Goal: Information Seeking & Learning: Learn about a topic

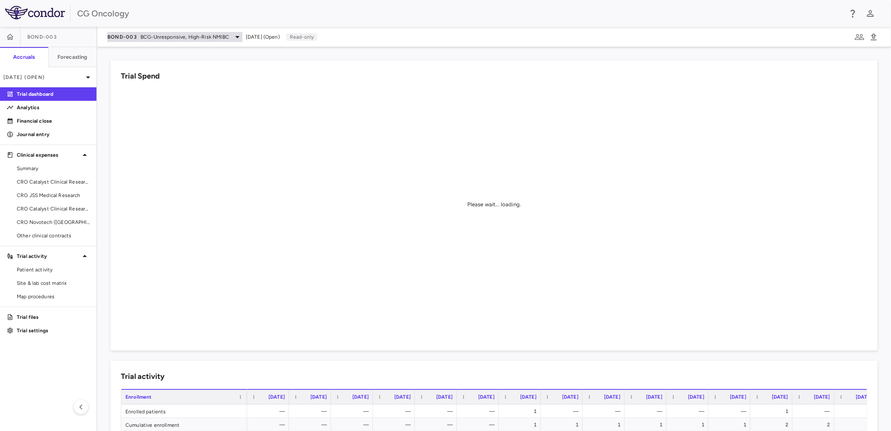
click at [164, 37] on span "BCG-Unresponsive, High-Risk NMIBC" at bounding box center [185, 37] width 89 height 8
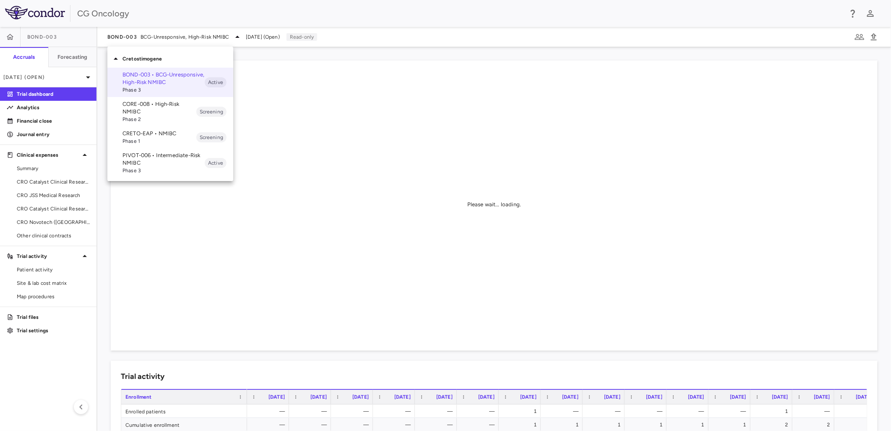
click at [258, 5] on div at bounding box center [445, 215] width 891 height 431
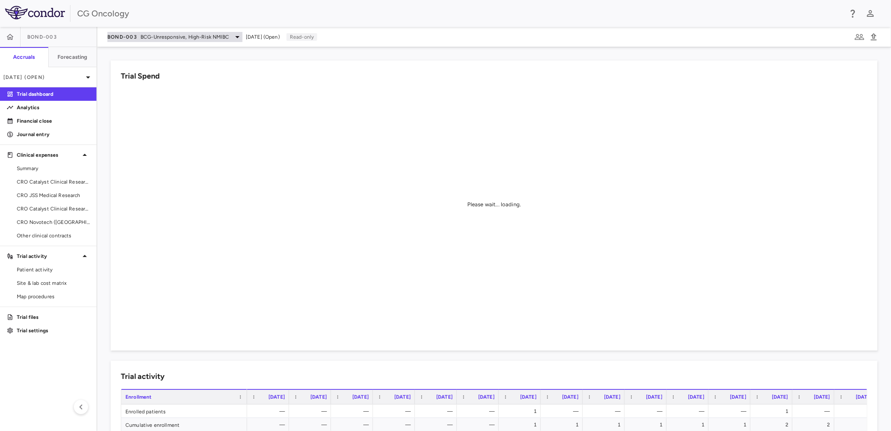
click at [140, 36] on div "BOND-003 BCG-Unresponsive, High-Risk NMIBC" at bounding box center [174, 37] width 135 height 10
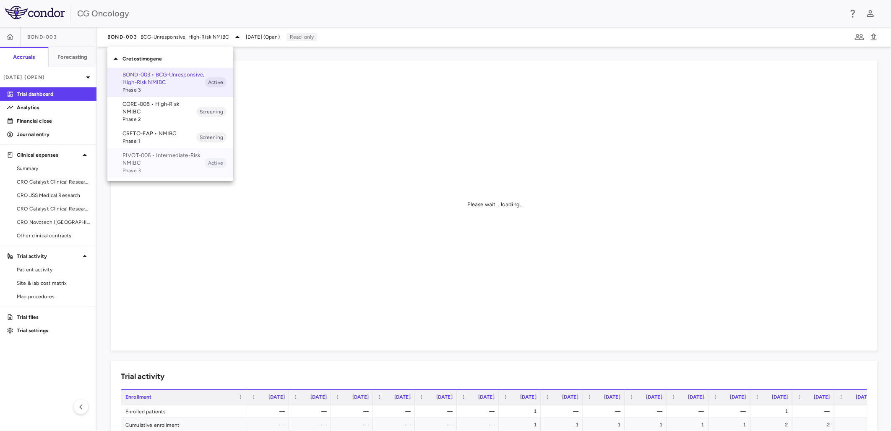
click at [162, 160] on p "PIVOT-006 • Intermediate-Risk NMIBC" at bounding box center [164, 158] width 82 height 15
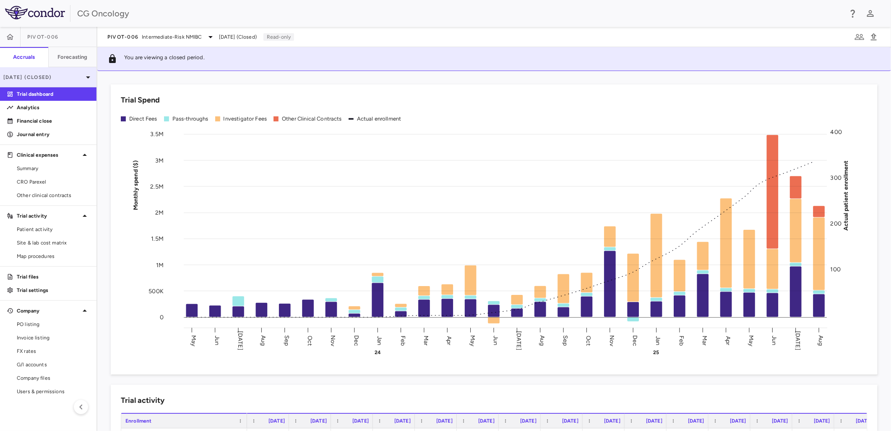
click at [52, 78] on p "[DATE] (Closed)" at bounding box center [43, 77] width 80 height 8
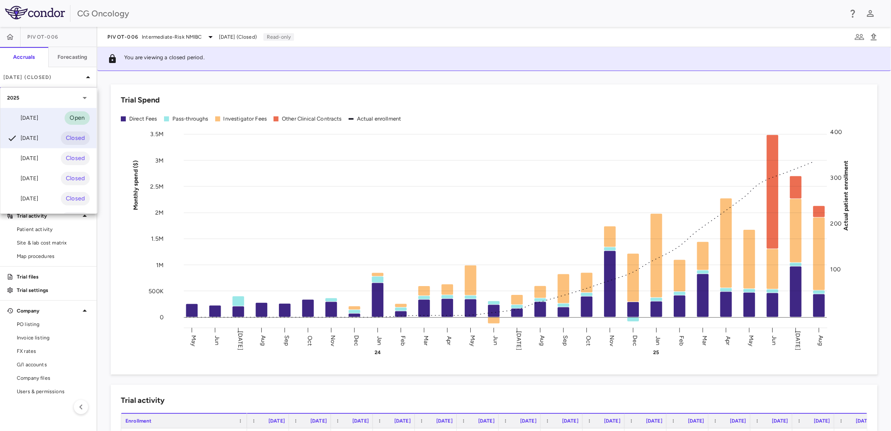
click at [51, 115] on div "[DATE] Open" at bounding box center [48, 118] width 96 height 20
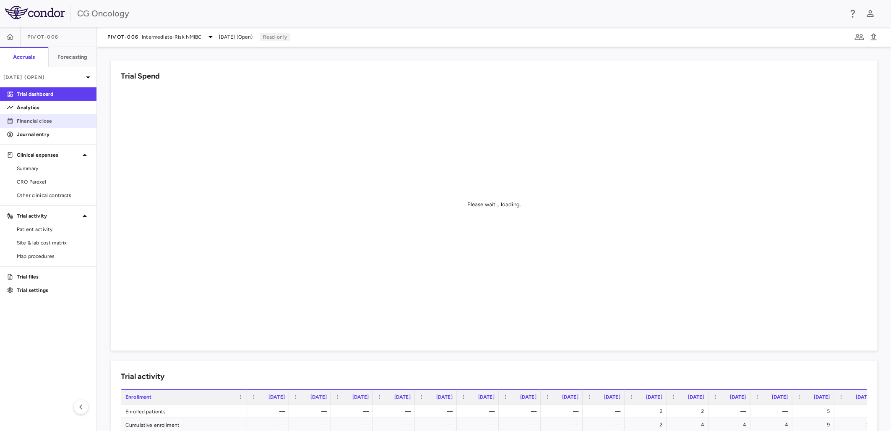
click at [34, 123] on p "Financial close" at bounding box center [53, 121] width 73 height 8
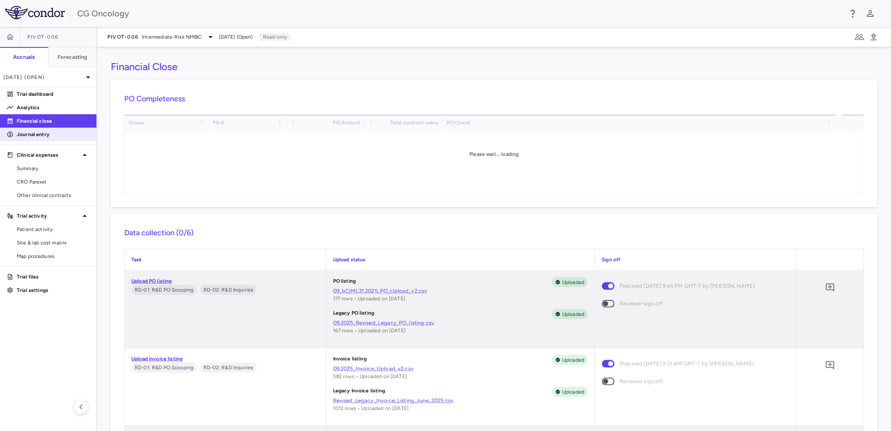
click at [55, 136] on p "Journal entry" at bounding box center [53, 134] width 73 height 8
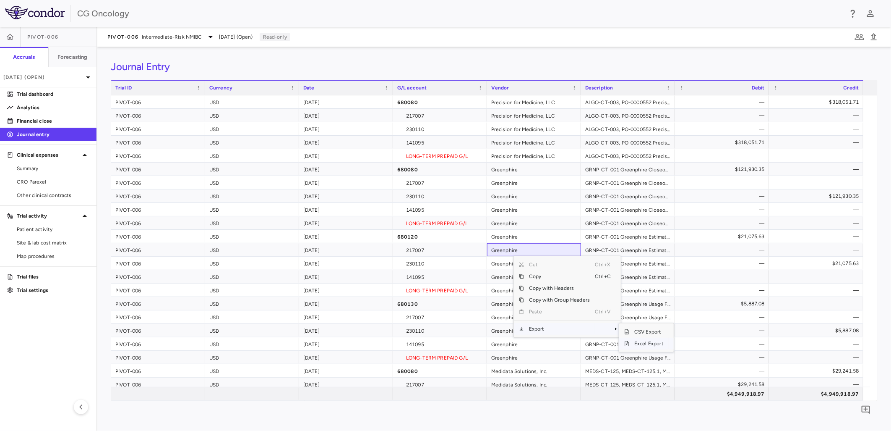
click at [639, 342] on span "Excel Export" at bounding box center [648, 343] width 39 height 12
click at [831, 389] on div "$4,949,918.97" at bounding box center [818, 393] width 83 height 13
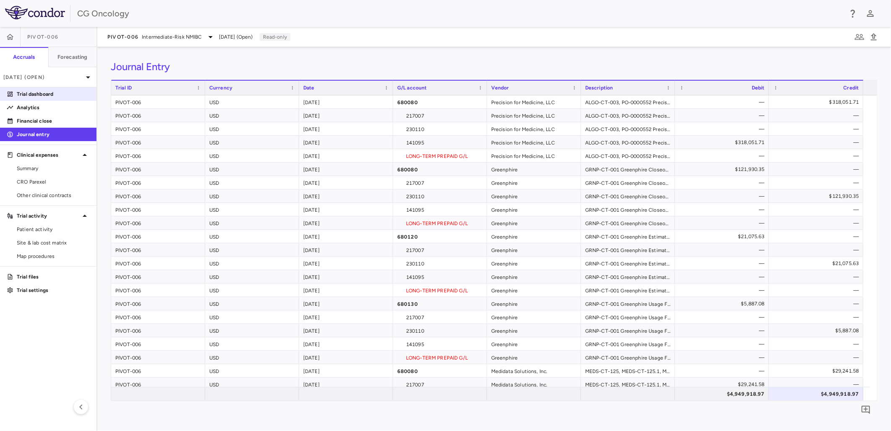
click at [46, 99] on link "Trial dashboard" at bounding box center [48, 94] width 97 height 13
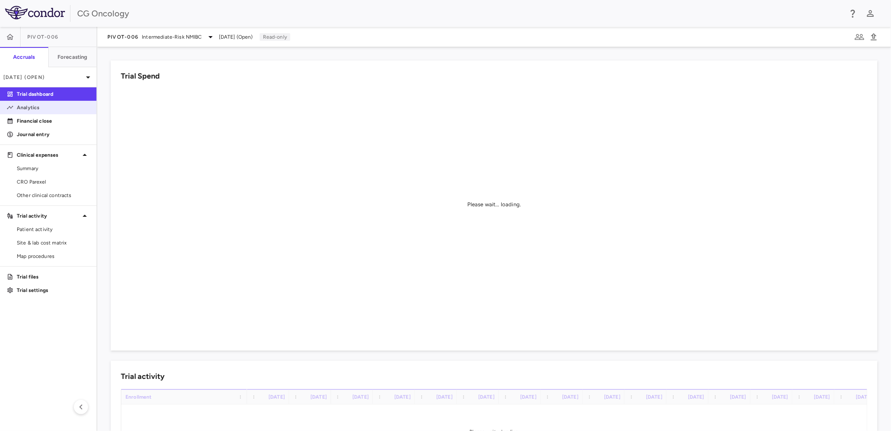
click at [52, 104] on p "Analytics" at bounding box center [53, 108] width 73 height 8
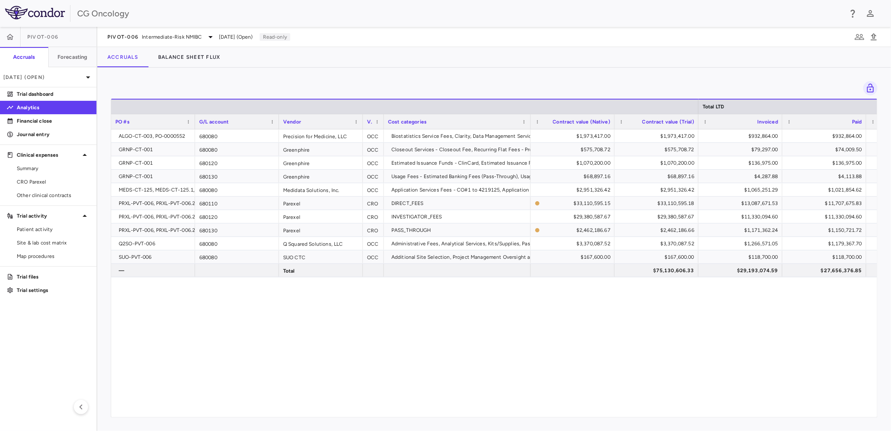
click at [352, 343] on div "ALGO-CT-003, PO-0000552 680080 Precision for Medicine, LLC OCC Biostatistics Se…" at bounding box center [494, 269] width 766 height 280
click at [745, 269] on div "$29,193,074.59" at bounding box center [742, 270] width 72 height 13
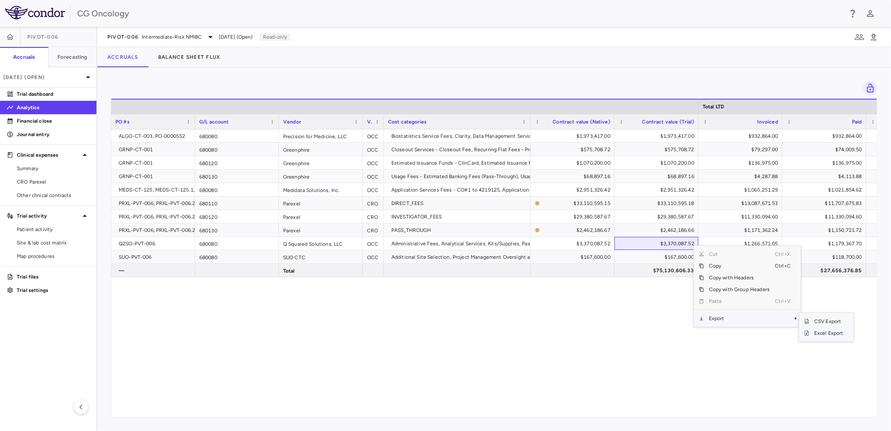
click at [825, 331] on span "Excel Export" at bounding box center [828, 333] width 39 height 12
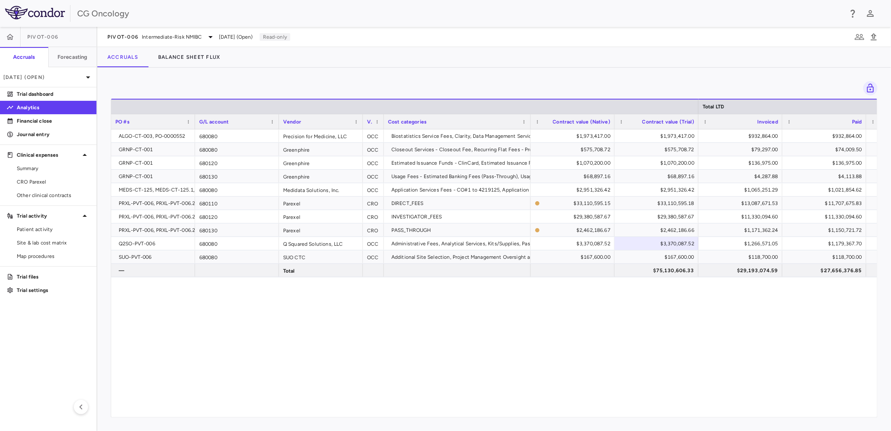
click at [555, 38] on div "PIVOT-006 Intermediate-Risk NMIBC [DATE] (Open) Read-only" at bounding box center [494, 37] width 794 height 20
